Goal: Navigation & Orientation: Find specific page/section

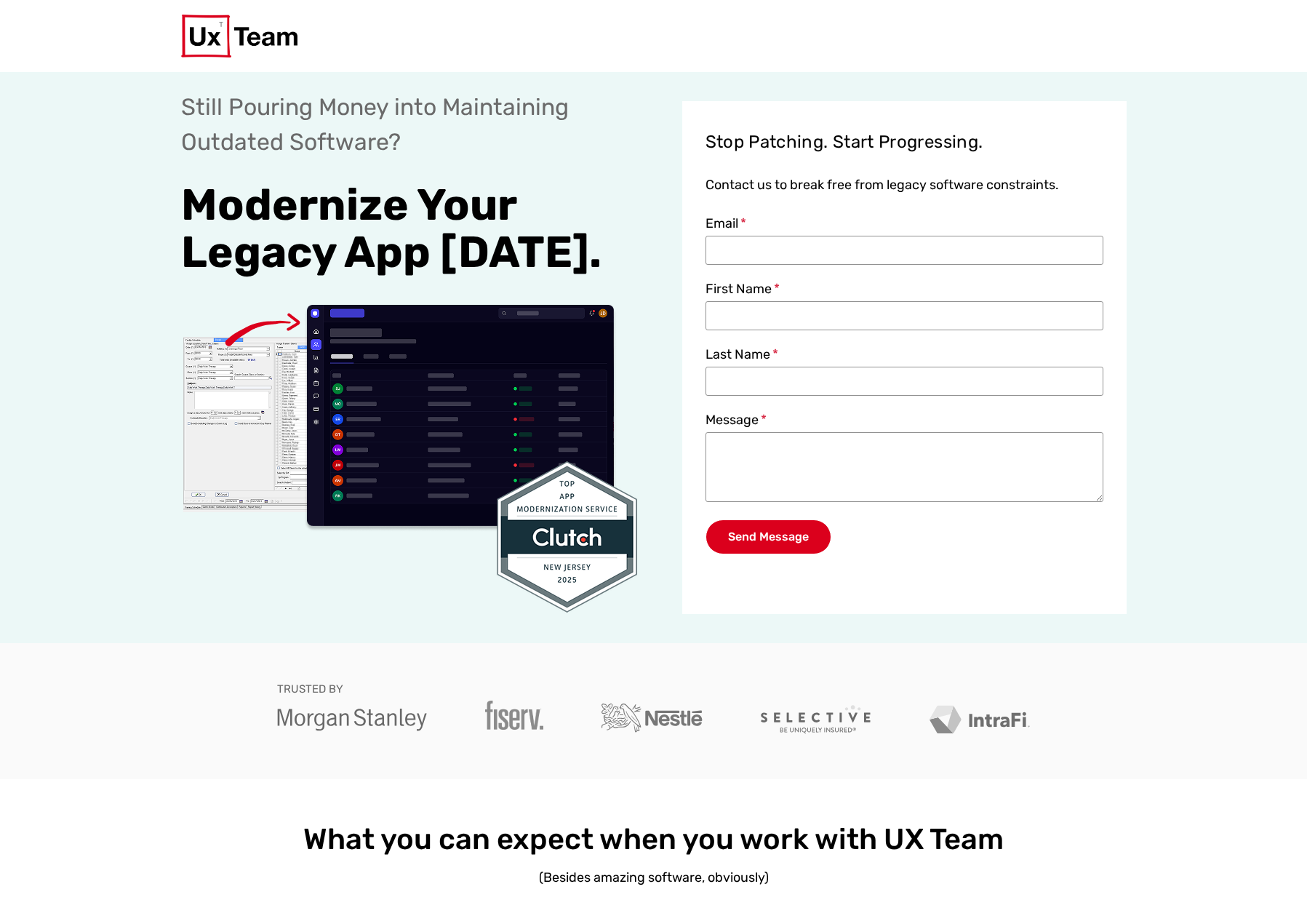
click at [1241, 296] on div "Get a quote Still Pouring Money into Maintaining Outdated Software? Modernize Y…" at bounding box center [654, 357] width 1307 height 571
